Goal: Complete application form: Complete application form

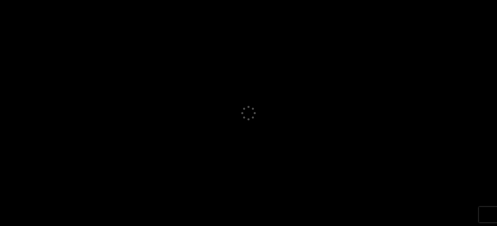
select select "GB"
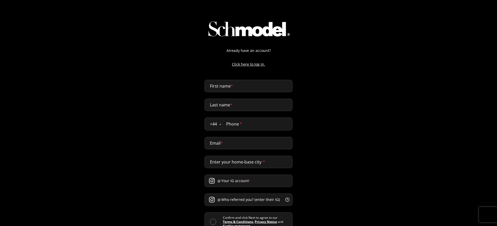
click at [230, 87] on input "First name *" at bounding box center [248, 86] width 88 height 12
click at [343, 90] on div "Already have an account? Click here to log in. First name * Last name * + 44 [G…" at bounding box center [248, 133] width 497 height 267
